Goal: Obtain resource: Obtain resource

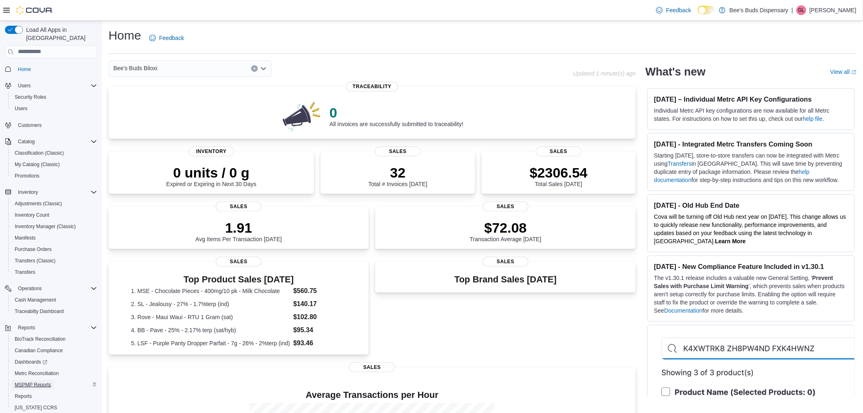
click at [40, 381] on span "MSPMP Reports" at bounding box center [33, 384] width 36 height 7
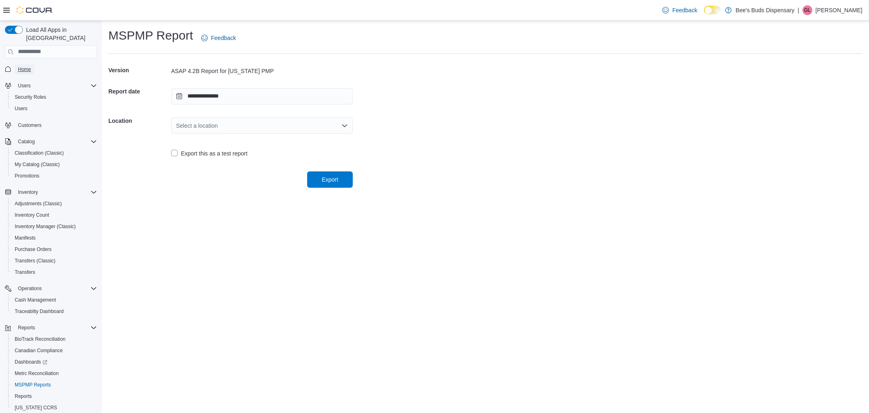
click at [29, 64] on span "Home" at bounding box center [24, 69] width 13 height 10
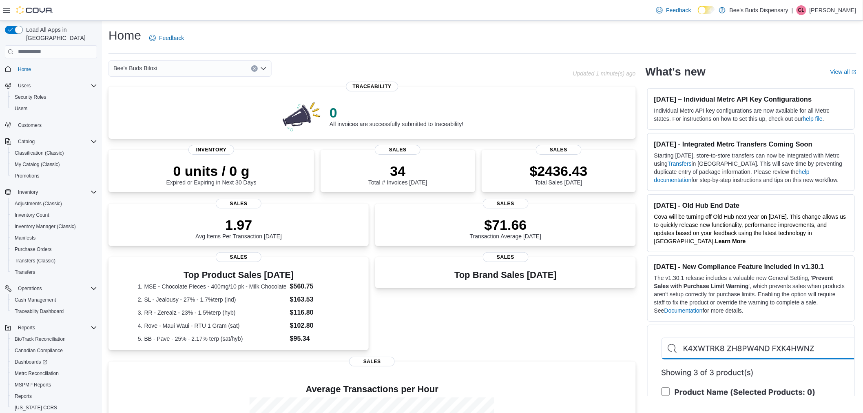
click at [264, 70] on icon "Open list of options" at bounding box center [263, 68] width 7 height 7
click at [158, 104] on span "Bee's Buds Wiggins" at bounding box center [167, 106] width 63 height 8
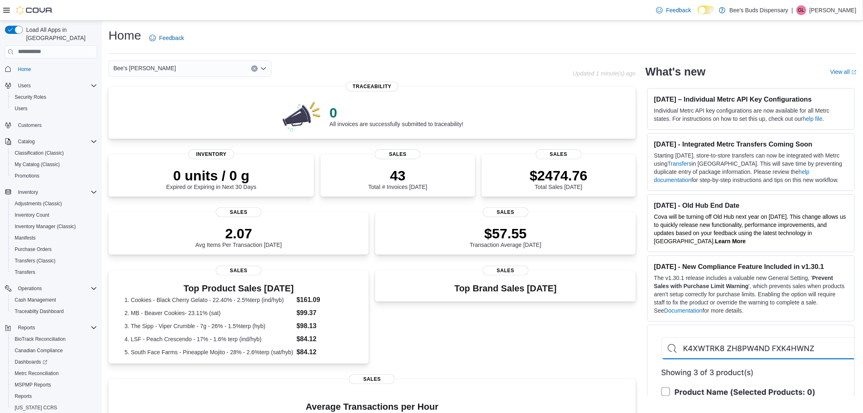
click at [175, 67] on div "Bee's Buds Wiggins Combo box. Selected. Bee's Buds Wiggins. Press Backspace to …" at bounding box center [189, 68] width 163 height 16
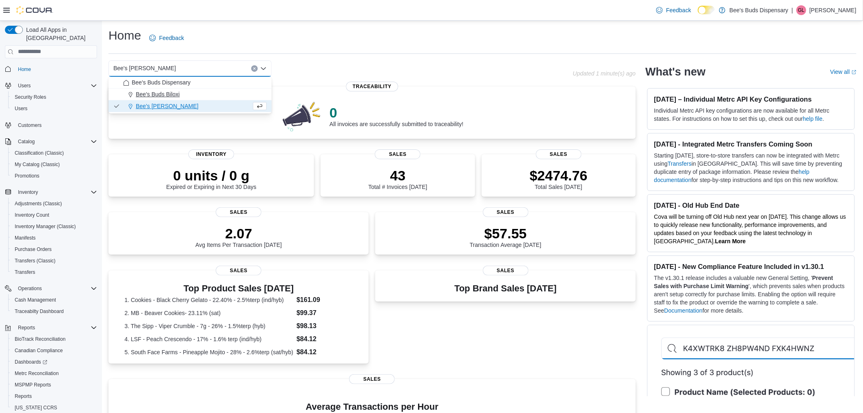
click at [166, 96] on span "Bee's Buds Biloxi" at bounding box center [158, 94] width 44 height 8
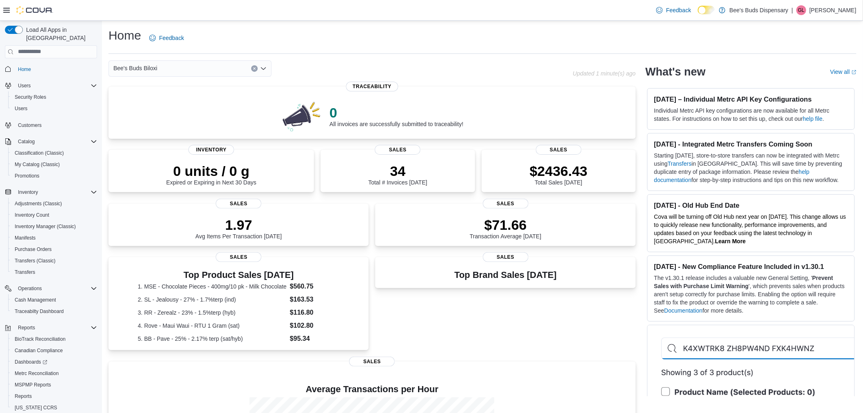
click at [264, 70] on icon "Open list of options" at bounding box center [263, 68] width 7 height 7
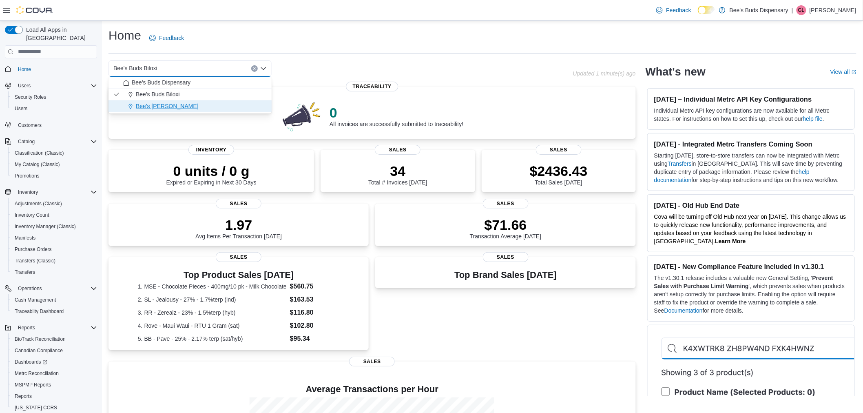
click at [170, 104] on span "Bee's Buds Wiggins" at bounding box center [167, 106] width 63 height 8
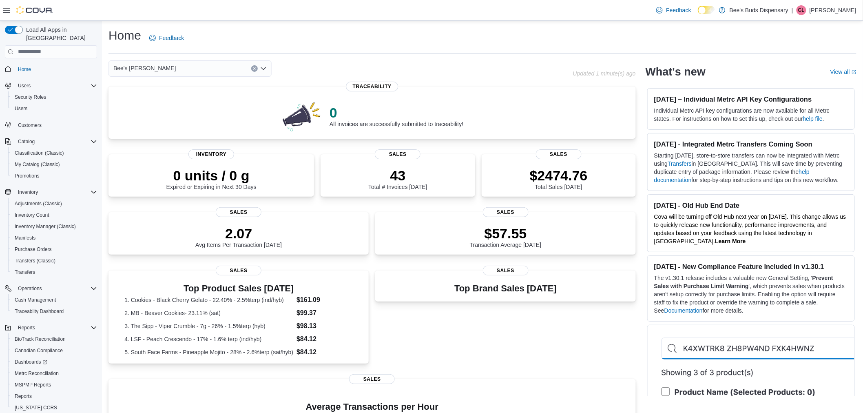
click at [262, 68] on icon "Open list of options" at bounding box center [263, 68] width 5 height 2
click at [176, 96] on span "Bee's Buds Biloxi" at bounding box center [158, 94] width 44 height 8
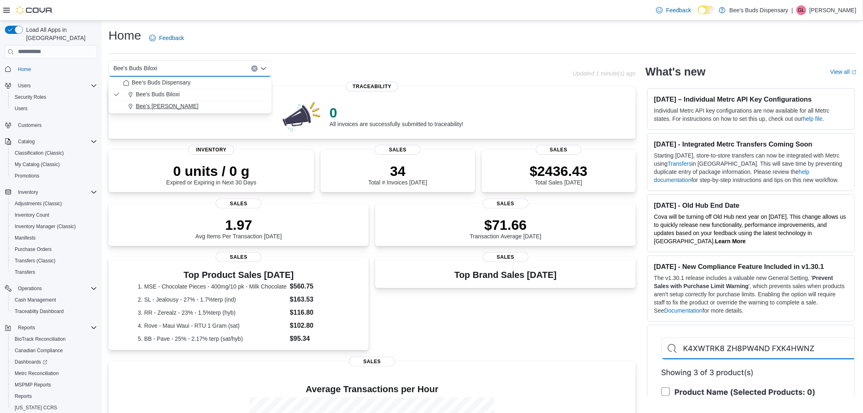
click at [165, 105] on span "Bee's Buds Wiggins" at bounding box center [167, 106] width 63 height 8
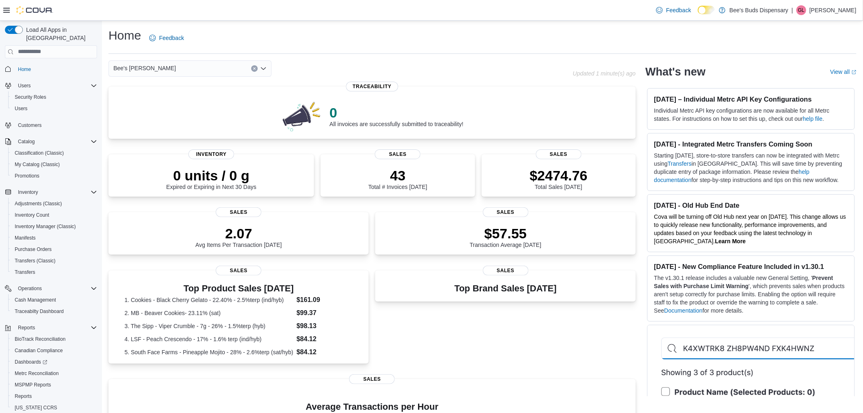
click at [263, 68] on icon "Open list of options" at bounding box center [263, 68] width 7 height 7
click at [158, 92] on span "Bee's Buds Biloxi" at bounding box center [158, 94] width 44 height 8
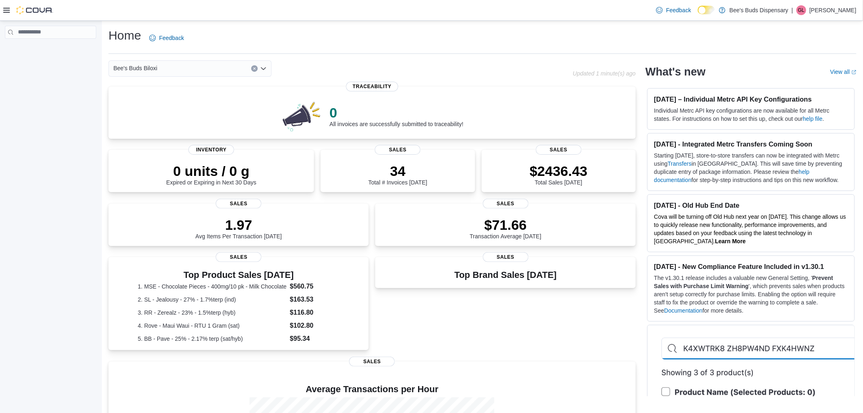
click at [247, 71] on div "Bee's Buds Biloxi" at bounding box center [189, 68] width 163 height 16
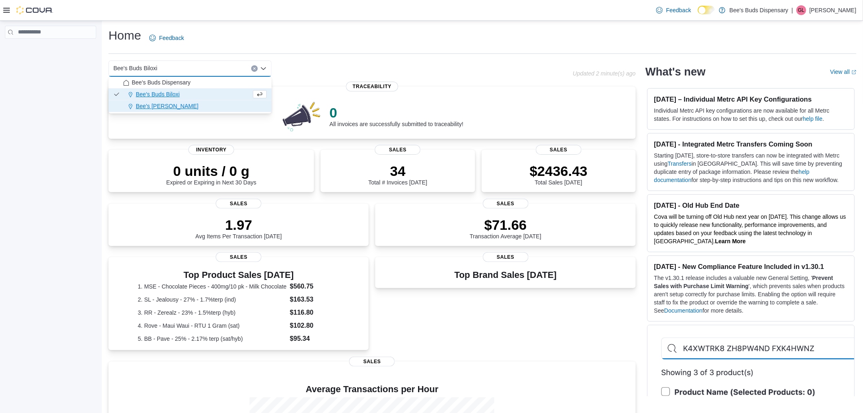
click at [163, 107] on span "Bee's [PERSON_NAME]" at bounding box center [167, 106] width 63 height 8
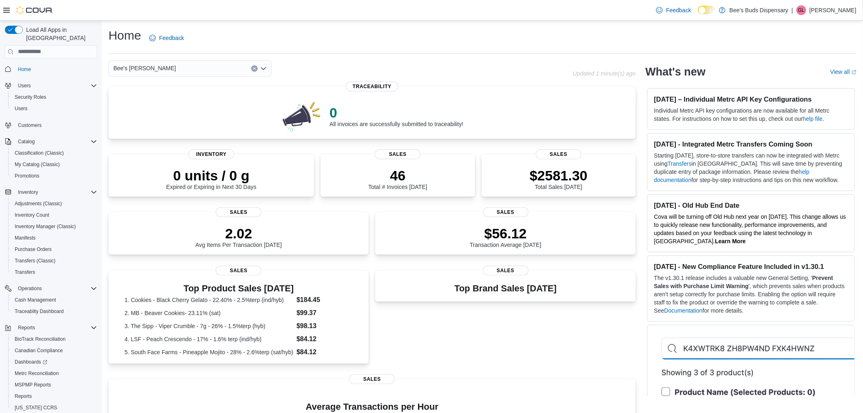
click at [260, 66] on icon "Open list of options" at bounding box center [263, 68] width 7 height 7
click at [160, 93] on span "Bee's Buds Biloxi" at bounding box center [158, 94] width 44 height 8
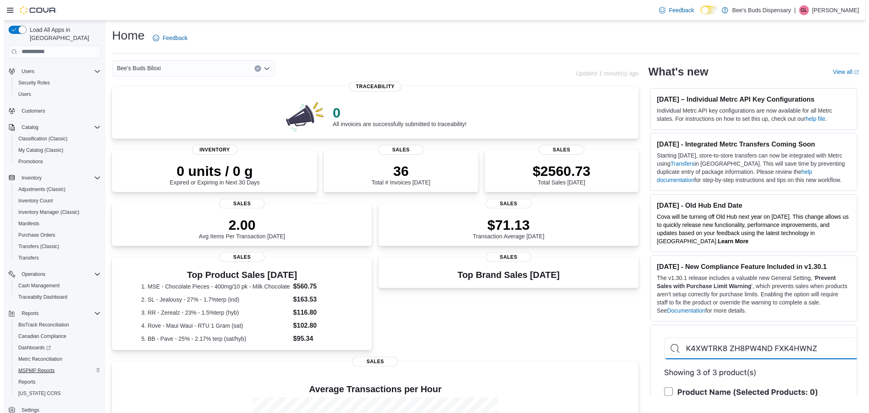
scroll to position [22, 0]
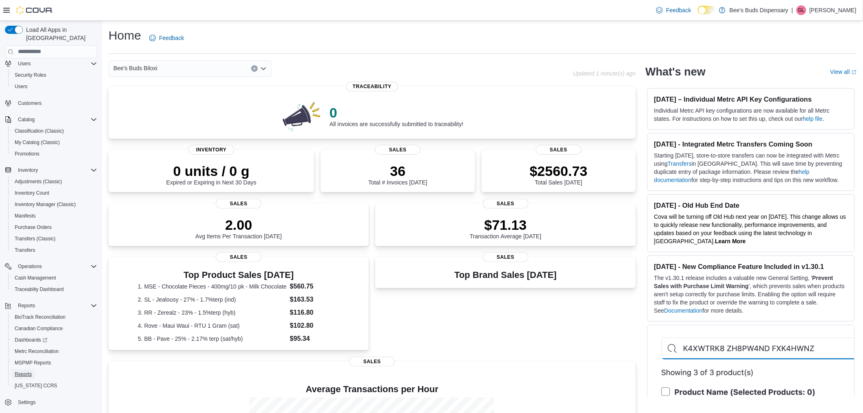
drag, startPoint x: 26, startPoint y: 362, endPoint x: 226, endPoint y: 249, distance: 229.8
click at [26, 371] on span "Reports" at bounding box center [23, 374] width 17 height 7
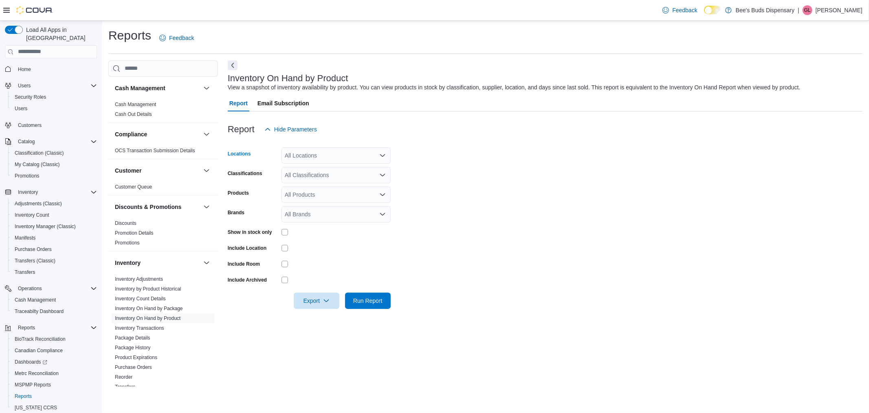
click at [380, 152] on icon "Open list of options" at bounding box center [383, 155] width 7 height 7
click at [332, 183] on span "Bee's Buds Biloxi" at bounding box center [321, 181] width 44 height 8
click at [551, 183] on form "Locations Bee's Buds Biloxi Combo box. Selected. Bee's Buds Biloxi. Press Backs…" at bounding box center [545, 222] width 635 height 171
click at [381, 174] on icon "Open list of options" at bounding box center [383, 175] width 7 height 7
click at [306, 225] on span "Edible" at bounding box center [307, 224] width 16 height 8
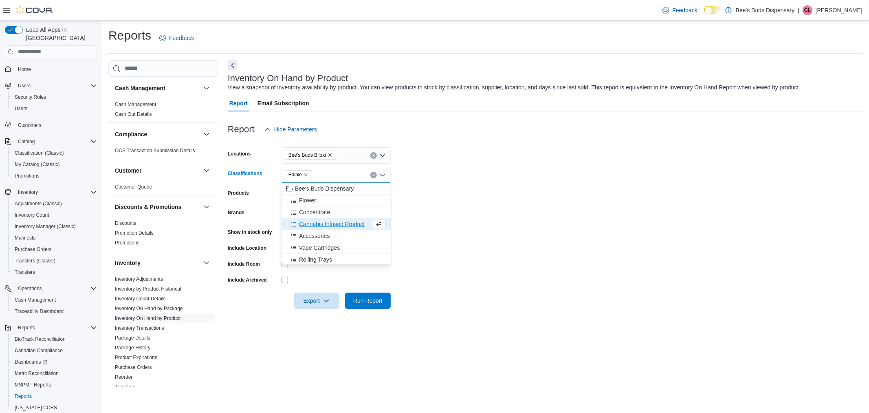
click at [543, 221] on form "Locations Bee's Buds Biloxi Classifications Edible Combo box. Selected. Edible.…" at bounding box center [545, 222] width 635 height 171
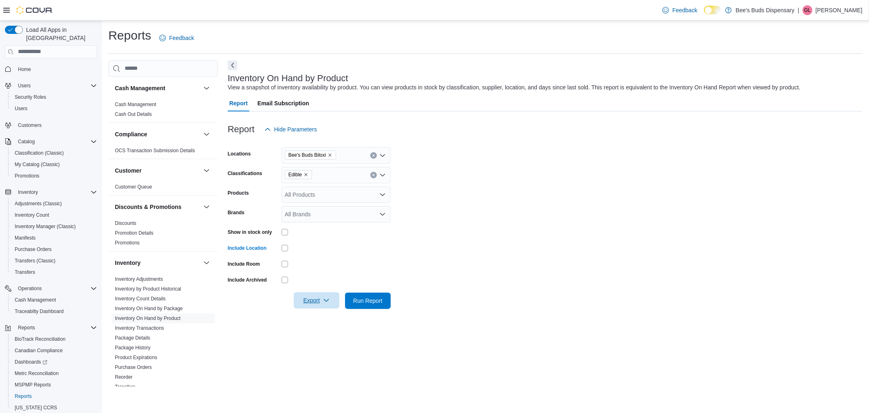
click at [309, 300] on span "Export" at bounding box center [317, 300] width 36 height 16
click at [316, 314] on span "Export to Excel" at bounding box center [318, 316] width 37 height 7
click at [45, 381] on span "MSPMP Reports" at bounding box center [33, 384] width 36 height 7
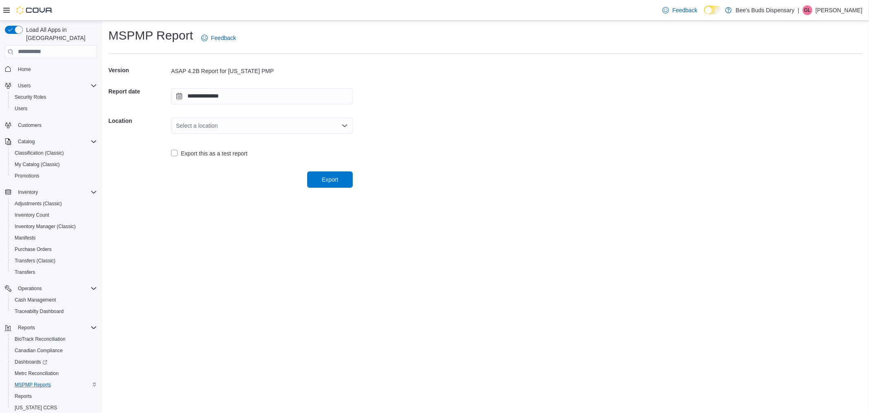
click at [343, 124] on icon "Open list of options" at bounding box center [345, 125] width 7 height 7
click at [226, 154] on span "Bee's Buds Biloxi" at bounding box center [267, 151] width 162 height 8
click at [212, 231] on div "**********" at bounding box center [486, 217] width 768 height 392
click at [332, 184] on span "Export" at bounding box center [330, 179] width 36 height 16
